Goal: Navigation & Orientation: Understand site structure

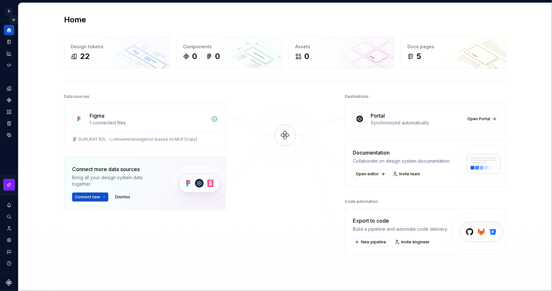
click at [12, 22] on button "Expand sidebar" at bounding box center [13, 19] width 9 height 9
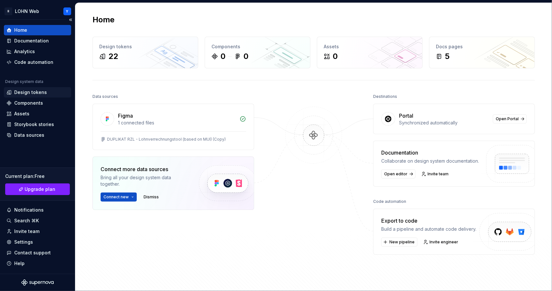
click at [28, 90] on div "Design tokens" at bounding box center [30, 92] width 33 height 6
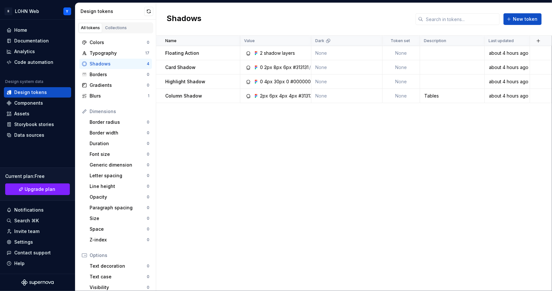
click at [106, 60] on div "Shadows" at bounding box center [118, 63] width 57 height 6
click at [27, 104] on div "Components" at bounding box center [28, 103] width 29 height 6
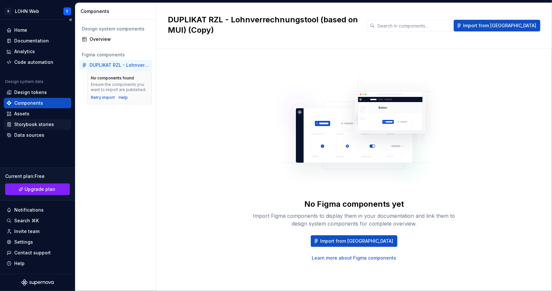
click at [41, 125] on div "Storybook stories" at bounding box center [34, 124] width 40 height 6
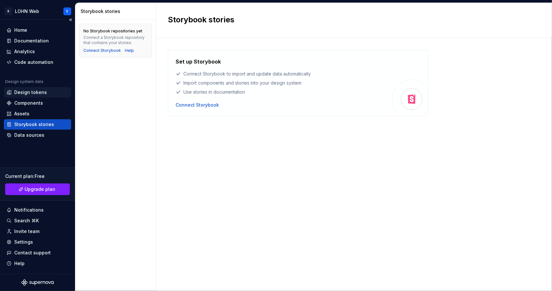
click at [27, 91] on div "Design tokens" at bounding box center [30, 92] width 33 height 6
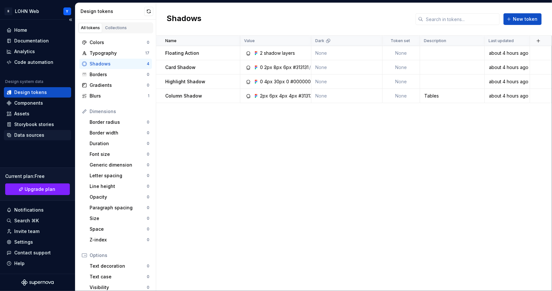
click at [27, 134] on div "Data sources" at bounding box center [29, 135] width 30 height 6
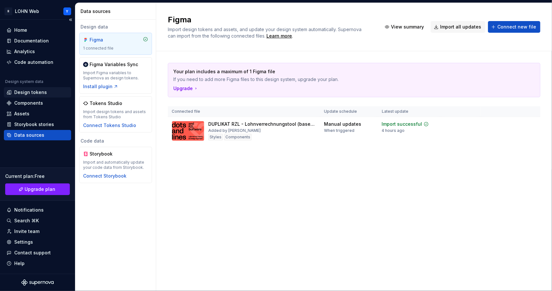
click at [26, 89] on div "Design tokens" at bounding box center [30, 92] width 33 height 6
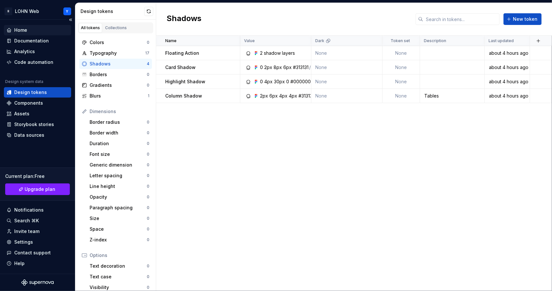
click at [27, 30] on div "Home" at bounding box center [37, 30] width 62 height 6
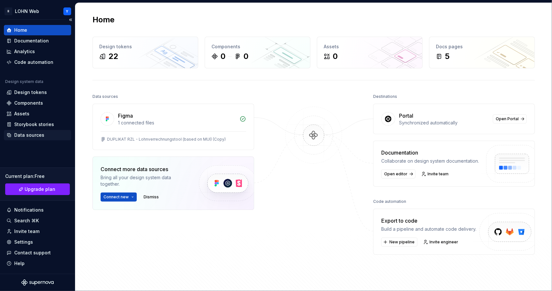
click at [21, 133] on div "Data sources" at bounding box center [29, 135] width 30 height 6
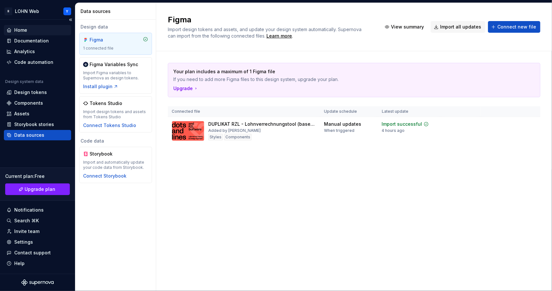
click at [29, 27] on div "Home" at bounding box center [37, 30] width 62 height 6
